Goal: Information Seeking & Learning: Find contact information

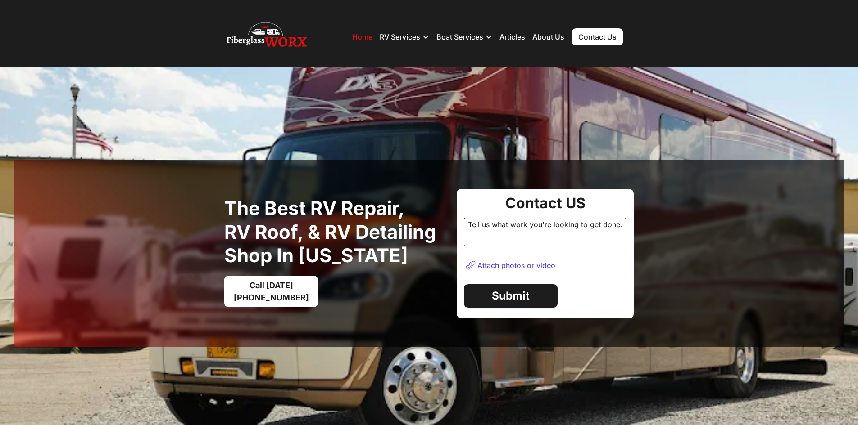
click at [591, 41] on link "Contact Us" at bounding box center [597, 36] width 52 height 17
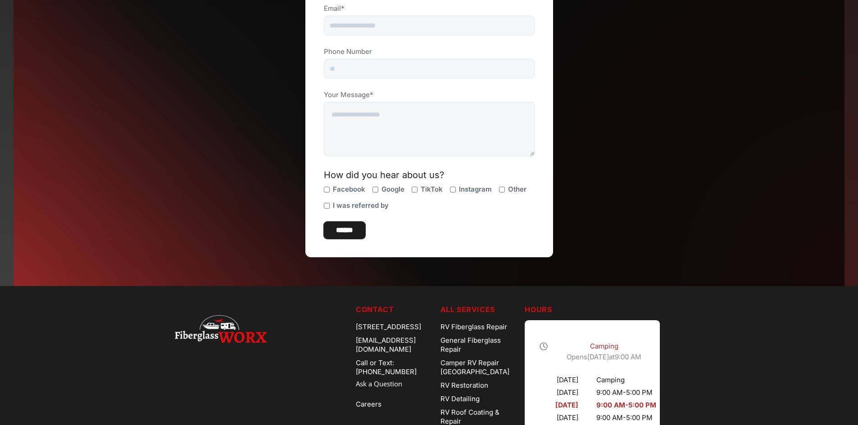
scroll to position [405, 0]
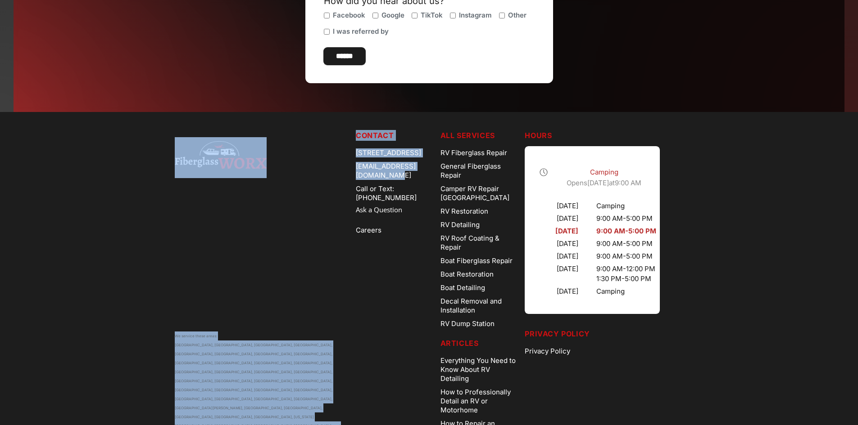
drag, startPoint x: 338, startPoint y: 171, endPoint x: 443, endPoint y: 178, distance: 105.6
click at [443, 178] on div "We service these areas: [GEOGRAPHIC_DATA], [GEOGRAPHIC_DATA], [GEOGRAPHIC_DATA]…" at bounding box center [429, 285] width 509 height 310
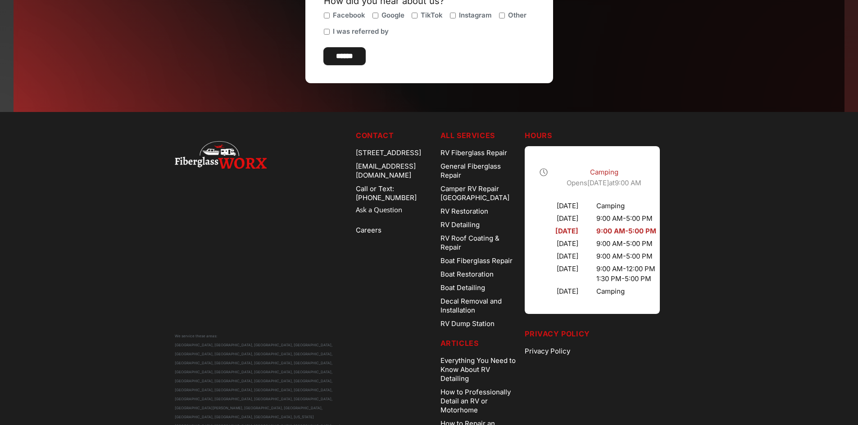
click at [378, 247] on nav "Contact [STREET_ADDRESS] [EMAIL_ADDRESS][DOMAIN_NAME] Call or Text: [PHONE_NUMB…" at bounding box center [394, 285] width 77 height 310
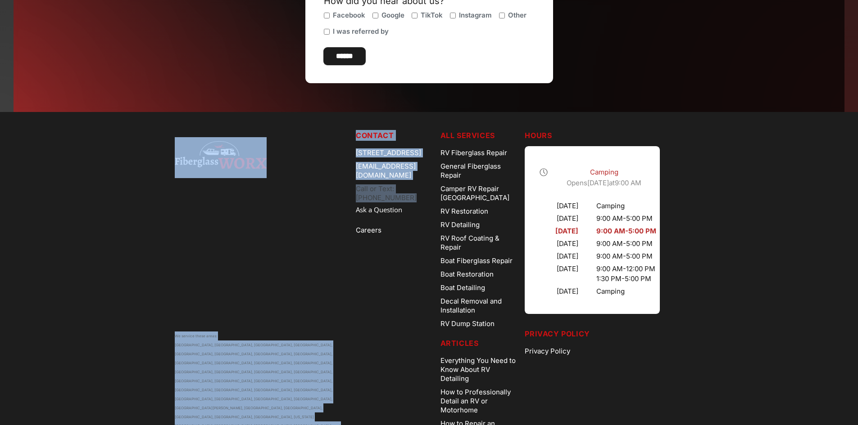
drag, startPoint x: 327, startPoint y: 188, endPoint x: 440, endPoint y: 191, distance: 113.0
click at [440, 191] on div "We service these areas: [GEOGRAPHIC_DATA], [GEOGRAPHIC_DATA], [GEOGRAPHIC_DATA]…" at bounding box center [429, 285] width 509 height 310
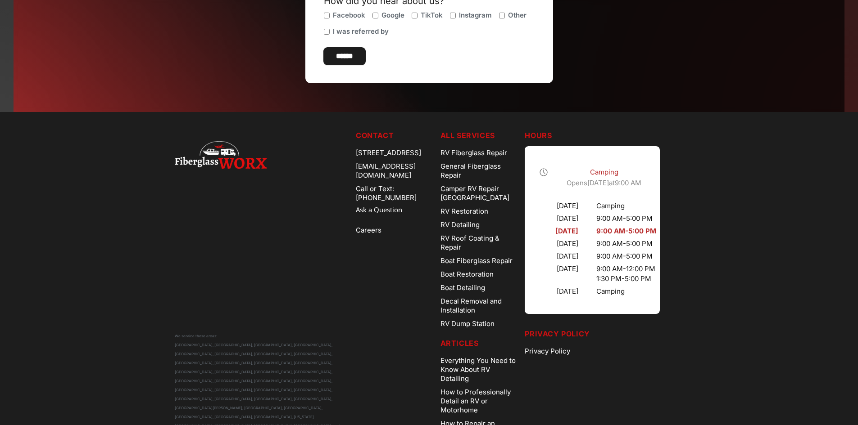
click at [412, 245] on nav "Contact [STREET_ADDRESS] [EMAIL_ADDRESS][DOMAIN_NAME] Call or Text: [PHONE_NUMB…" at bounding box center [394, 285] width 77 height 310
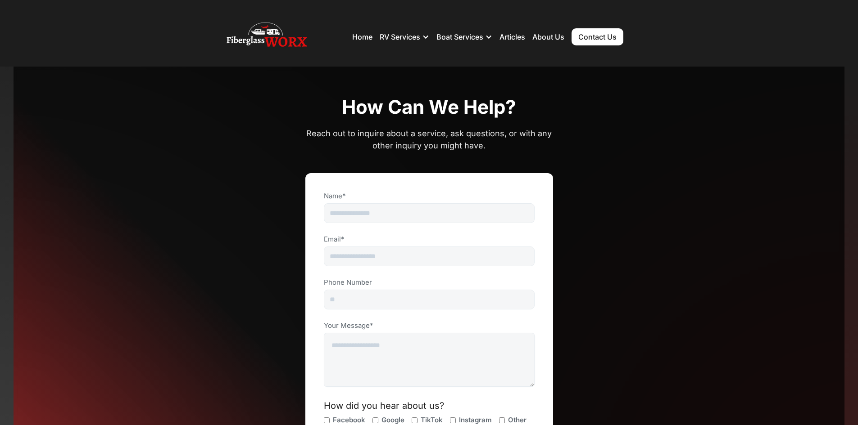
scroll to position [0, 0]
click at [582, 42] on link "Contact Us" at bounding box center [597, 36] width 52 height 17
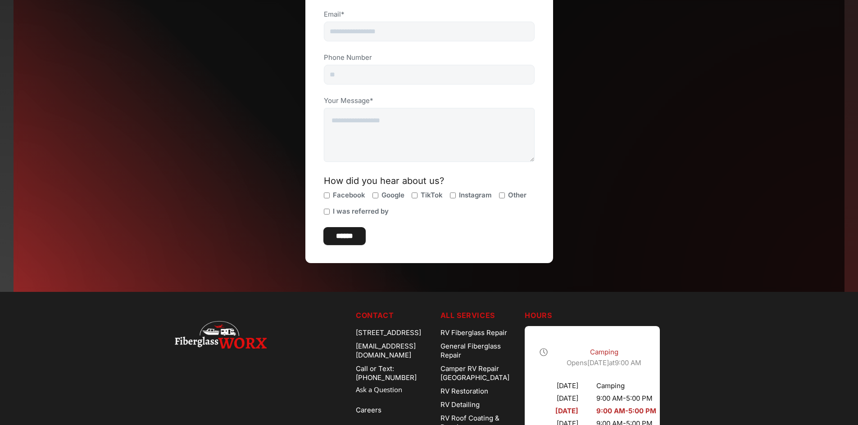
scroll to position [438, 0]
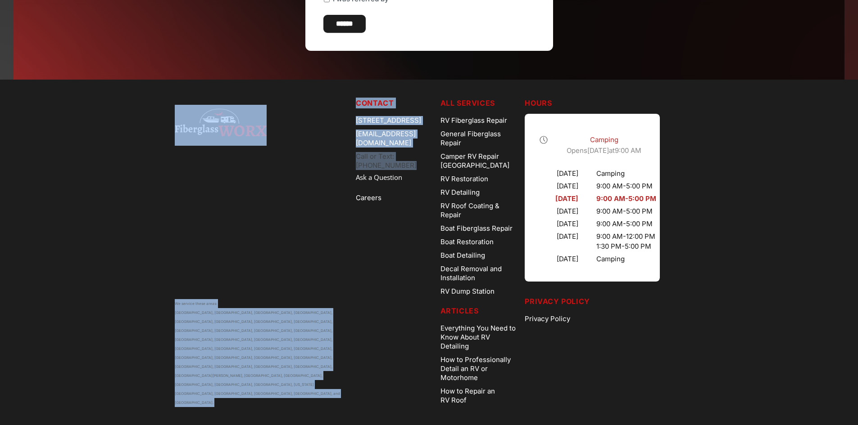
drag, startPoint x: 337, startPoint y: 155, endPoint x: 442, endPoint y: 160, distance: 104.5
click at [442, 160] on div "We service these areas: [GEOGRAPHIC_DATA], [GEOGRAPHIC_DATA], [GEOGRAPHIC_DATA]…" at bounding box center [429, 253] width 509 height 310
copy div "We service these areas: [GEOGRAPHIC_DATA], [GEOGRAPHIC_DATA], [GEOGRAPHIC_DATA]…"
